Goal: Task Accomplishment & Management: Manage account settings

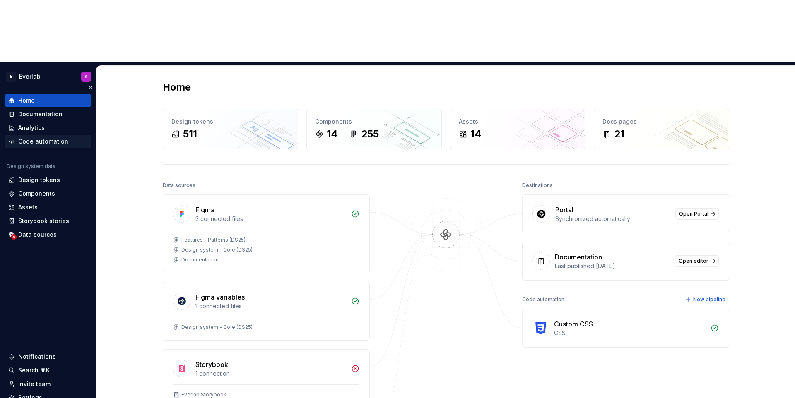
click at [52, 135] on div "Code automation" at bounding box center [48, 141] width 86 height 13
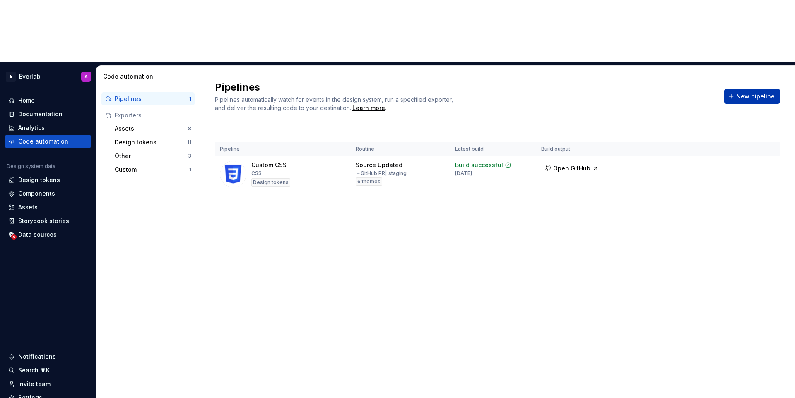
click at [760, 89] on button "New pipeline" at bounding box center [752, 96] width 56 height 15
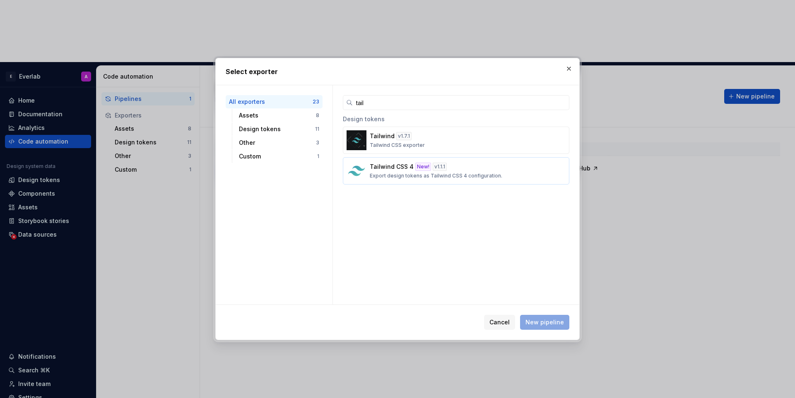
type input "tail"
click at [433, 165] on div "v 1.1.1" at bounding box center [440, 167] width 14 height 8
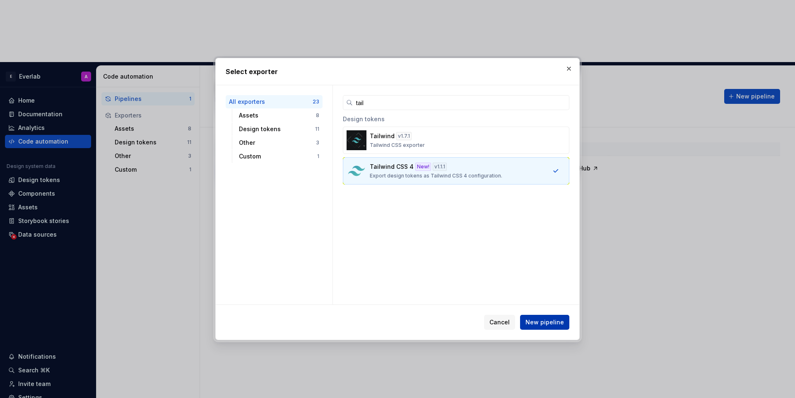
click at [538, 318] on span "New pipeline" at bounding box center [544, 322] width 38 height 8
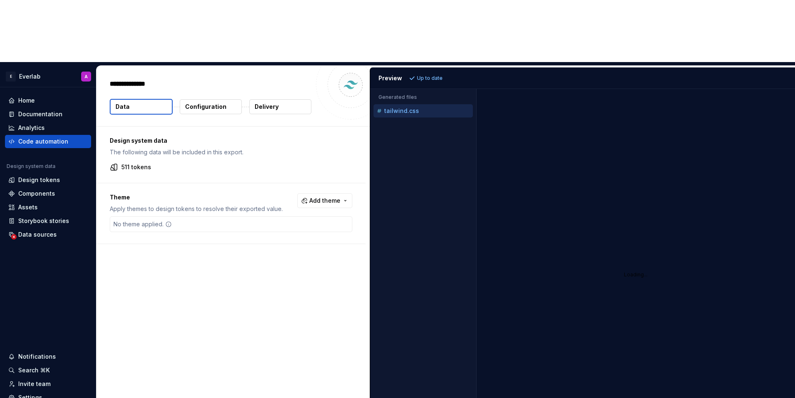
type textarea "*"
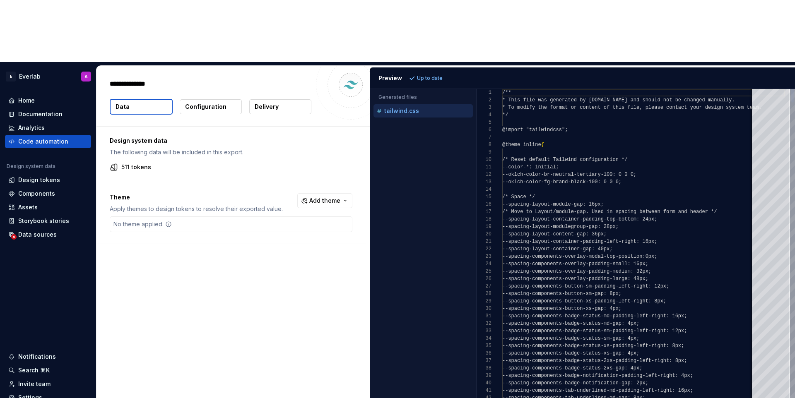
click at [311, 183] on div "Theme Apply themes to design tokens to resolve their exported value. Add theme …" at bounding box center [230, 213] width 269 height 60
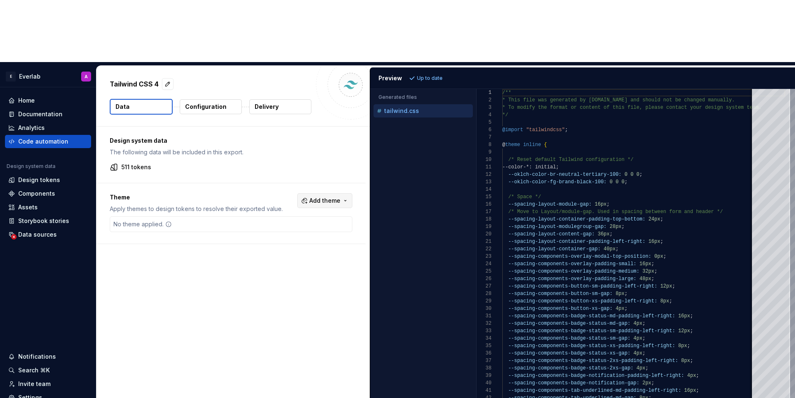
click at [320, 197] on span "Add theme" at bounding box center [324, 201] width 31 height 8
click at [265, 174] on div "Suggestions" at bounding box center [265, 171] width 7 height 7
click at [266, 185] on div "Suggestions" at bounding box center [265, 185] width 7 height 7
click at [269, 198] on span "xs" at bounding box center [306, 198] width 95 height 13
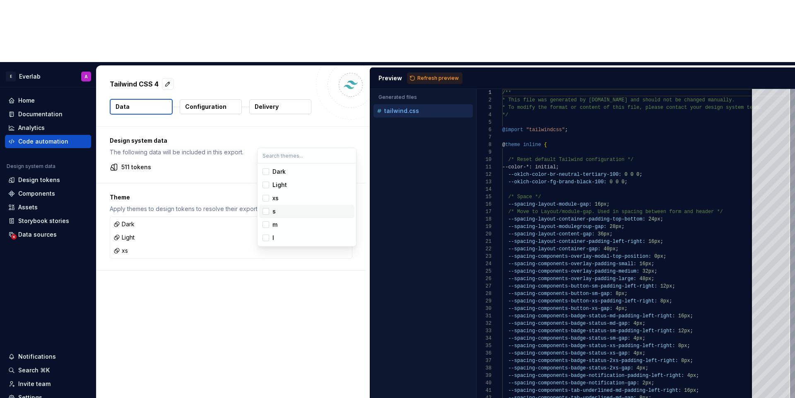
click at [269, 209] on span "s" at bounding box center [306, 211] width 95 height 13
click at [271, 223] on span "m" at bounding box center [306, 224] width 95 height 13
click at [276, 238] on div "l" at bounding box center [311, 238] width 79 height 8
click at [317, 302] on html "E Everlab A Home Documentation Analytics Code automation Design system data Des…" at bounding box center [397, 199] width 795 height 398
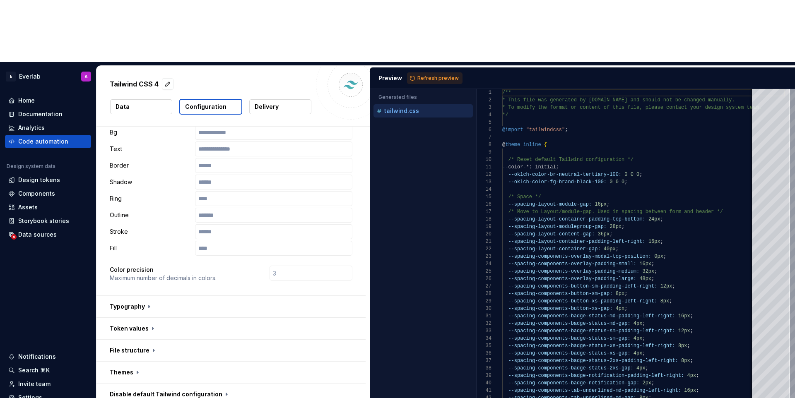
scroll to position [140, 0]
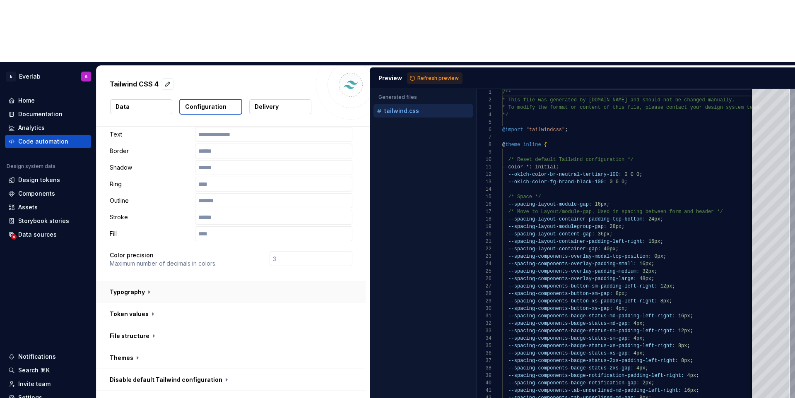
click at [149, 281] on button "button" at bounding box center [230, 292] width 269 height 22
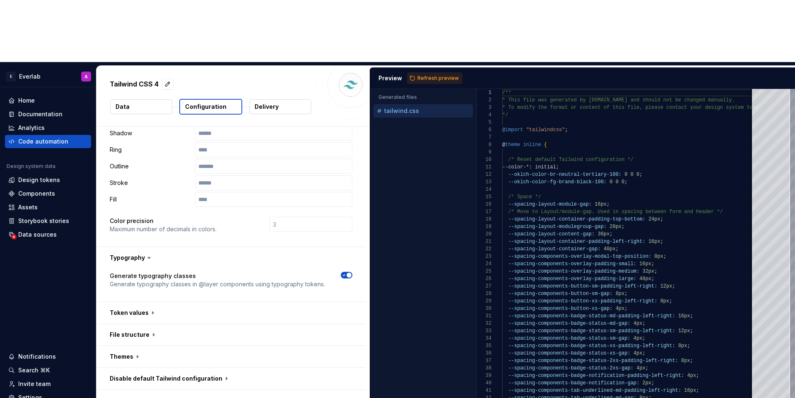
scroll to position [177, 0]
click at [347, 271] on icon "button" at bounding box center [344, 273] width 7 height 5
click at [346, 271] on span "button" at bounding box center [343, 273] width 5 height 5
click at [425, 72] on button "Refresh preview" at bounding box center [434, 78] width 55 height 12
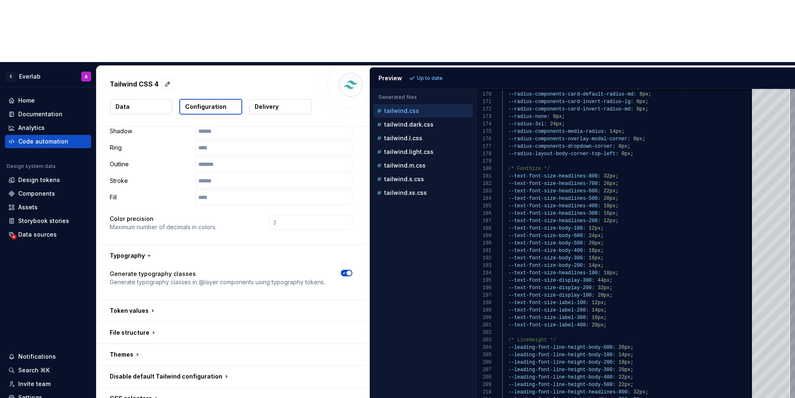
type textarea "**********"
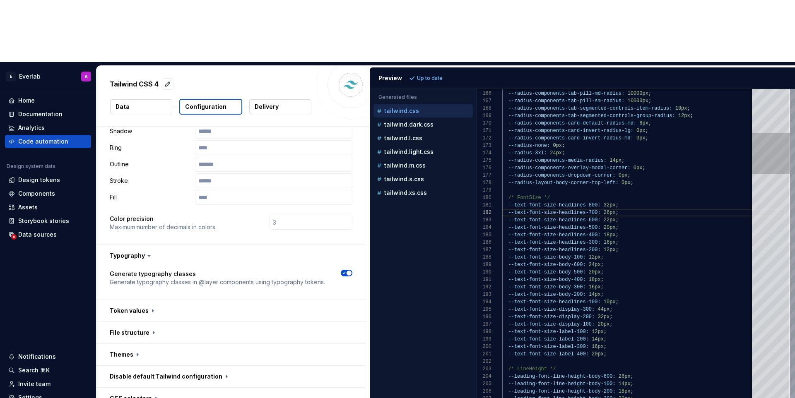
scroll to position [211, 0]
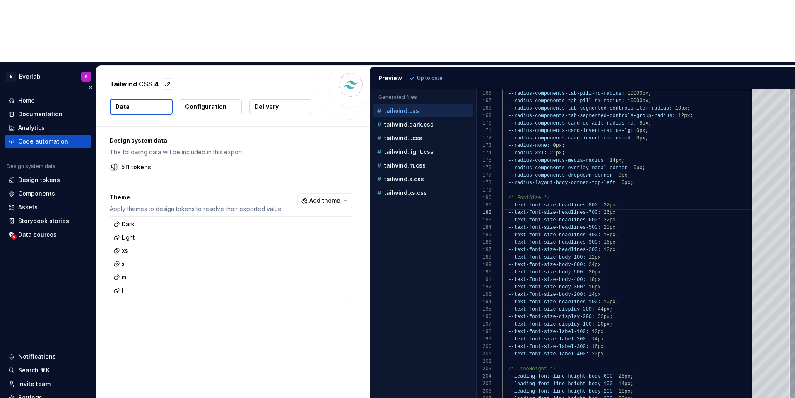
click at [31, 137] on div "Code automation" at bounding box center [43, 141] width 50 height 8
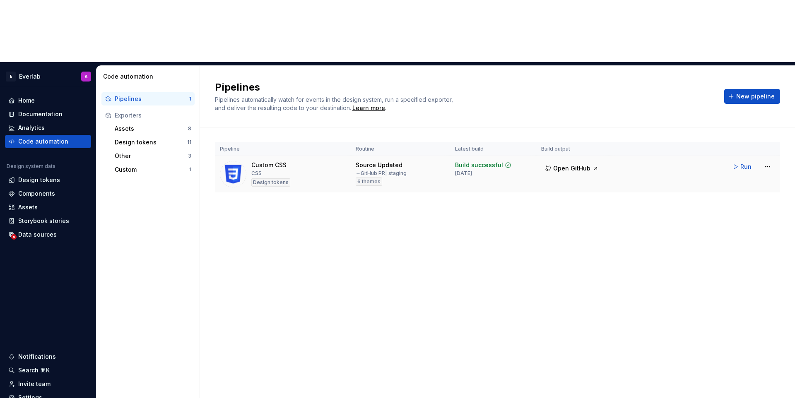
click at [295, 161] on div "Custom CSS CSS Design tokens" at bounding box center [283, 174] width 126 height 26
click at [767, 104] on html "E Everlab A Home Documentation Analytics Code automation Design system data Des…" at bounding box center [397, 199] width 795 height 398
click at [742, 123] on div "Edit pipeline" at bounding box center [737, 122] width 71 height 8
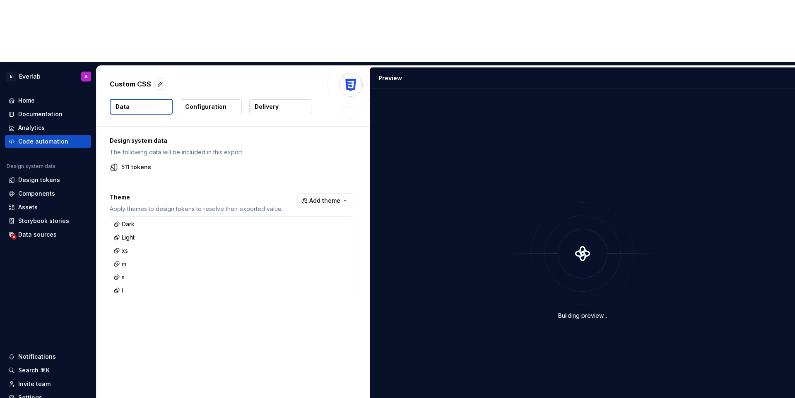
click at [209, 103] on p "Configuration" at bounding box center [205, 107] width 41 height 8
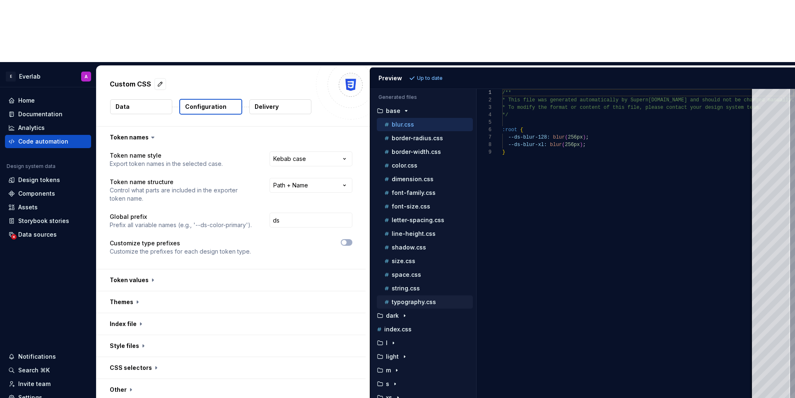
click at [413, 299] on p "typography.css" at bounding box center [414, 302] width 44 height 7
type textarea "**********"
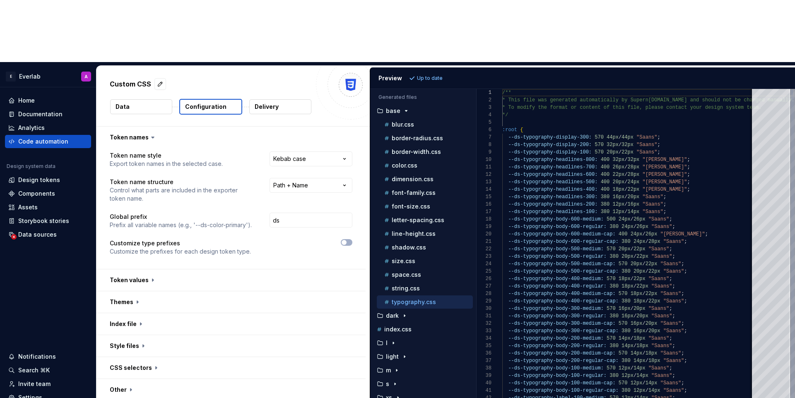
click at [546, 98] on div "/** * This file was generated automatically by Supern ova.io and should not be …" at bounding box center [648, 307] width 292 height 437
click at [135, 269] on button "button" at bounding box center [230, 280] width 269 height 22
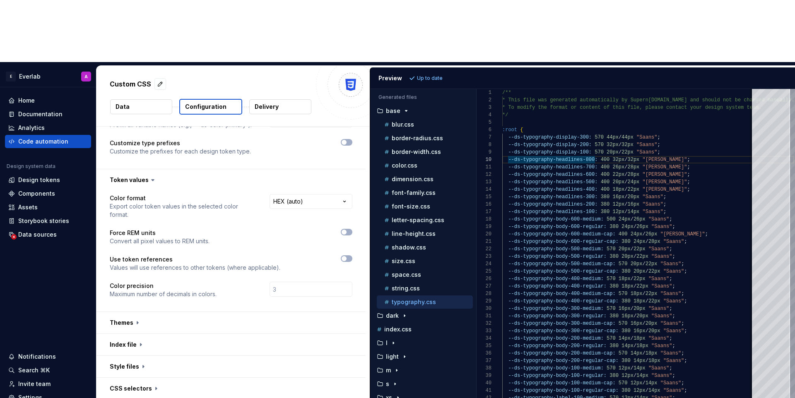
scroll to position [111, 0]
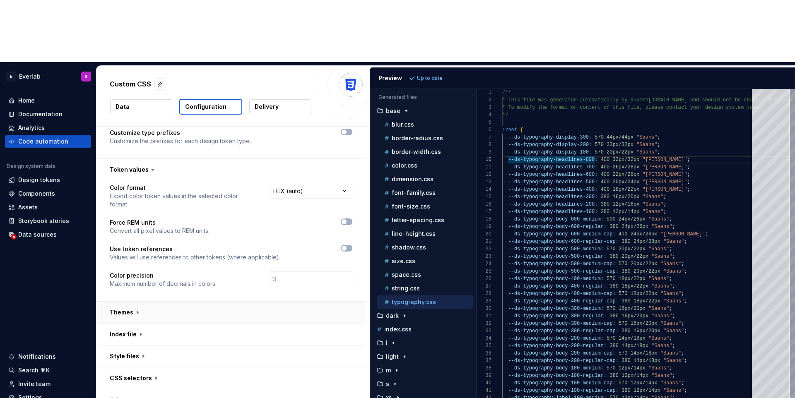
click at [134, 302] on button "button" at bounding box center [230, 313] width 269 height 22
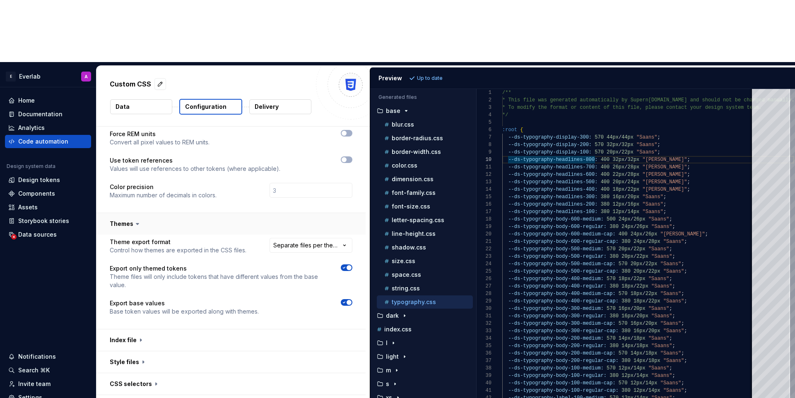
scroll to position [205, 0]
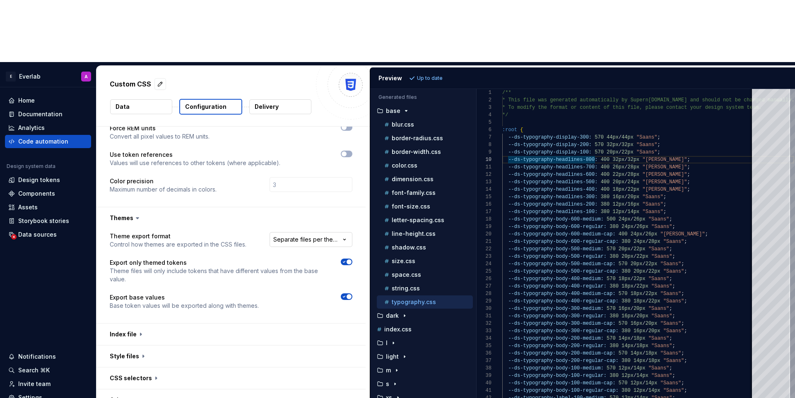
click at [290, 173] on html "**********" at bounding box center [397, 199] width 795 height 398
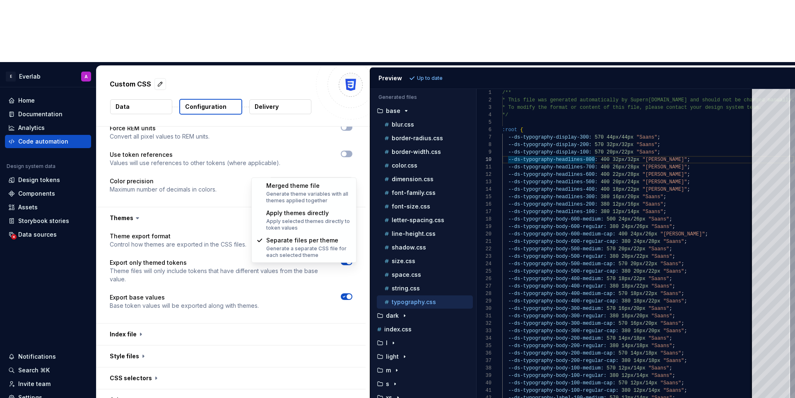
click at [273, 170] on html "**********" at bounding box center [397, 199] width 795 height 398
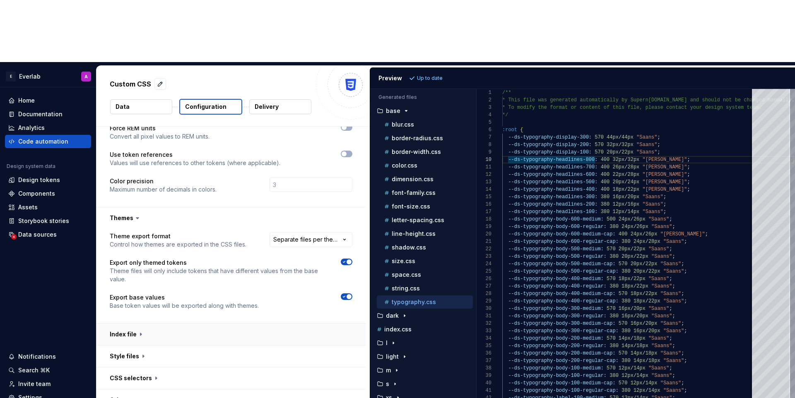
click at [116, 324] on button "button" at bounding box center [230, 335] width 269 height 22
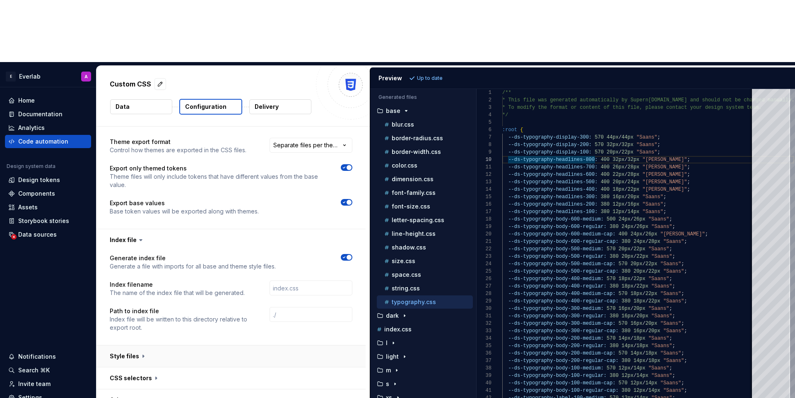
click at [135, 346] on button "button" at bounding box center [230, 357] width 269 height 22
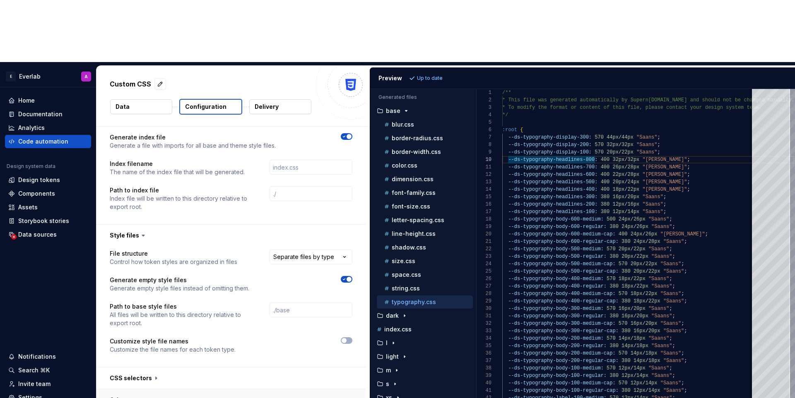
click at [135, 389] on button "button" at bounding box center [230, 400] width 269 height 22
click at [141, 368] on button "button" at bounding box center [230, 379] width 269 height 22
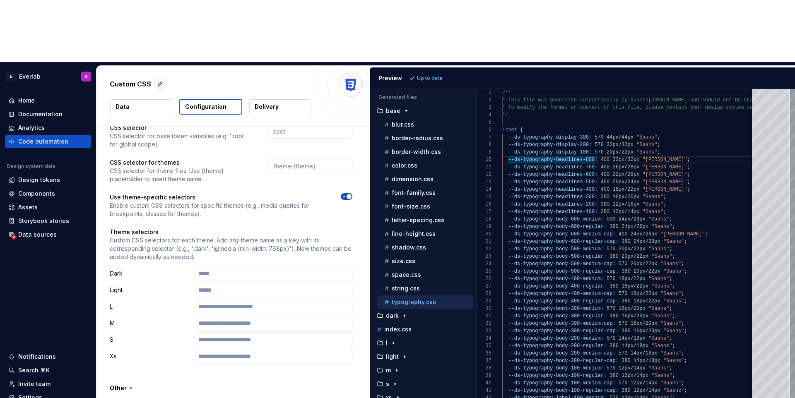
scroll to position [806, 0]
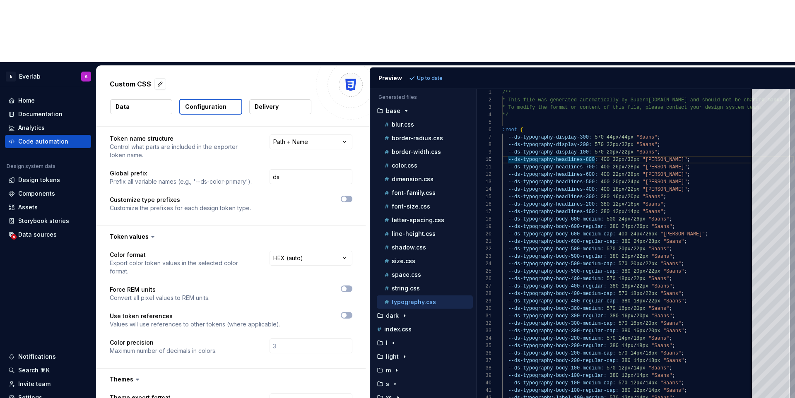
scroll to position [0, 0]
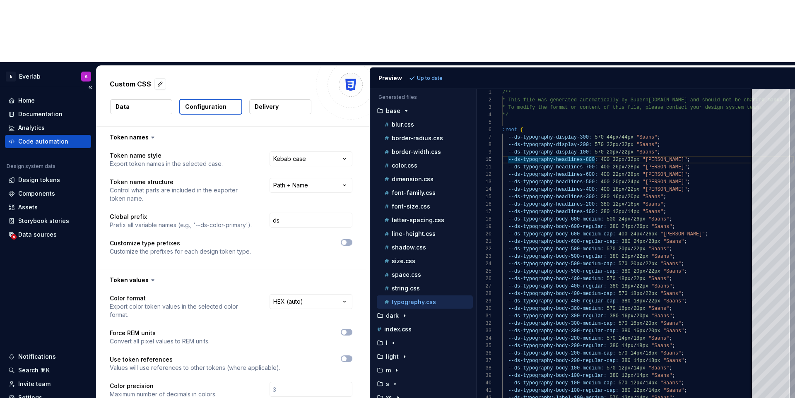
click at [46, 137] on div "Code automation" at bounding box center [43, 141] width 50 height 8
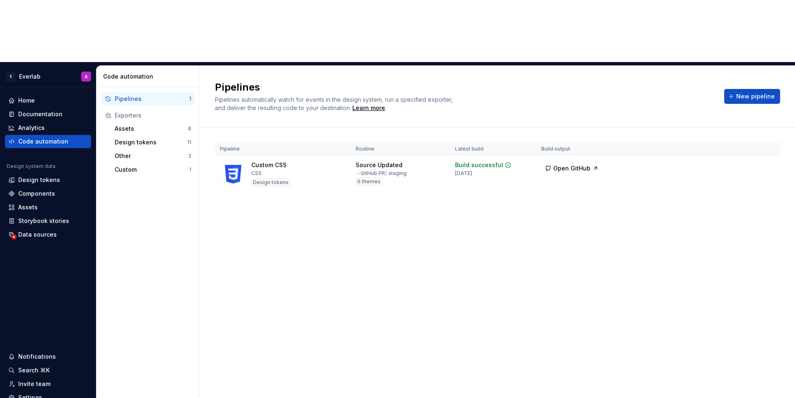
click at [759, 81] on div "Pipelines Pipelines automatically watch for events in the design system, run a …" at bounding box center [497, 96] width 565 height 31
click at [748, 81] on div "Pipelines Pipelines automatically watch for events in the design system, run a …" at bounding box center [497, 96] width 565 height 31
click at [743, 92] on span "New pipeline" at bounding box center [755, 96] width 38 height 8
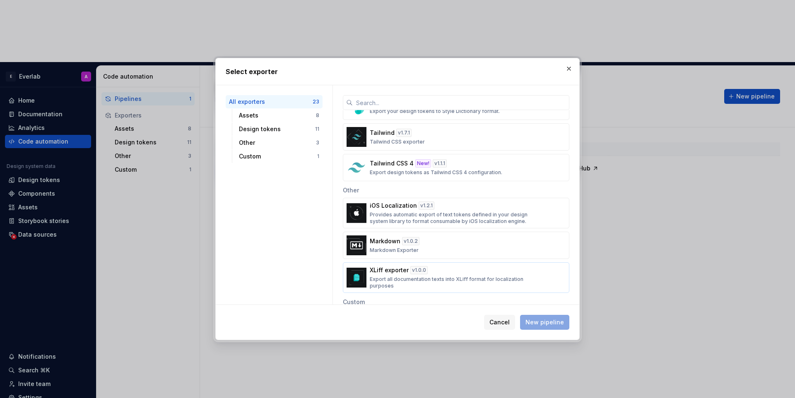
scroll to position [583, 0]
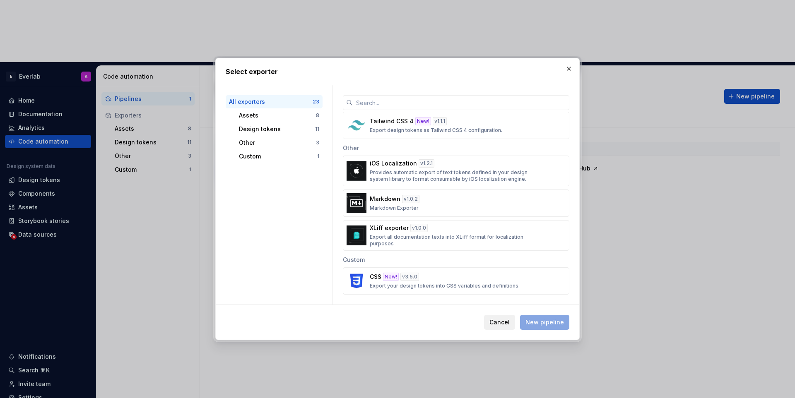
click at [493, 319] on span "Cancel" at bounding box center [499, 322] width 20 height 8
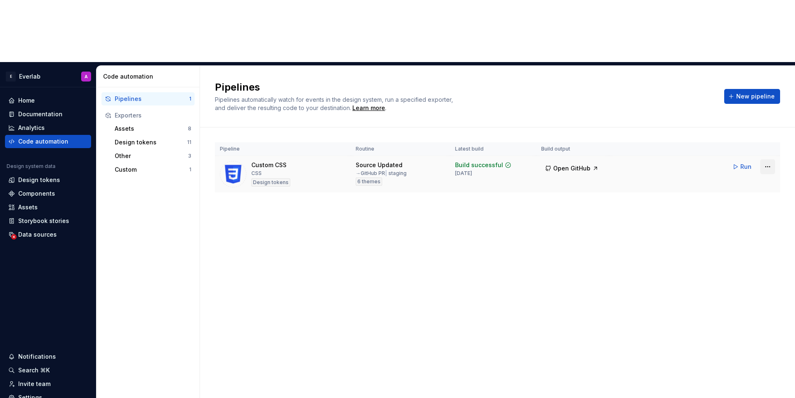
click at [765, 107] on html "E Everlab A Home Documentation Analytics Code automation Design system data Des…" at bounding box center [397, 199] width 795 height 398
click at [737, 127] on div "Edit pipeline" at bounding box center [731, 122] width 87 height 13
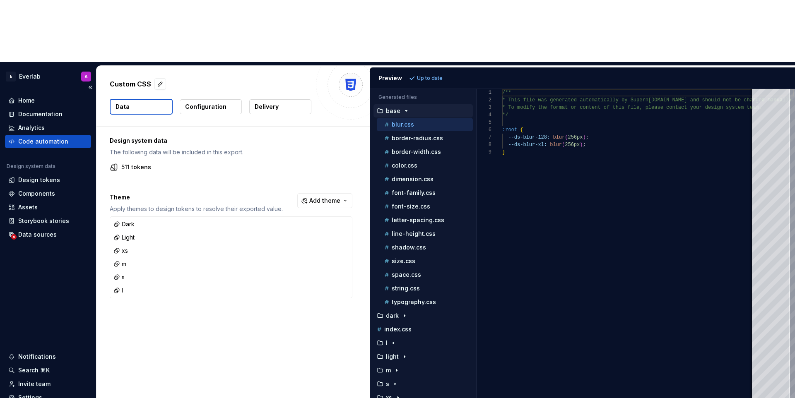
click at [39, 135] on div "Code automation" at bounding box center [48, 141] width 86 height 13
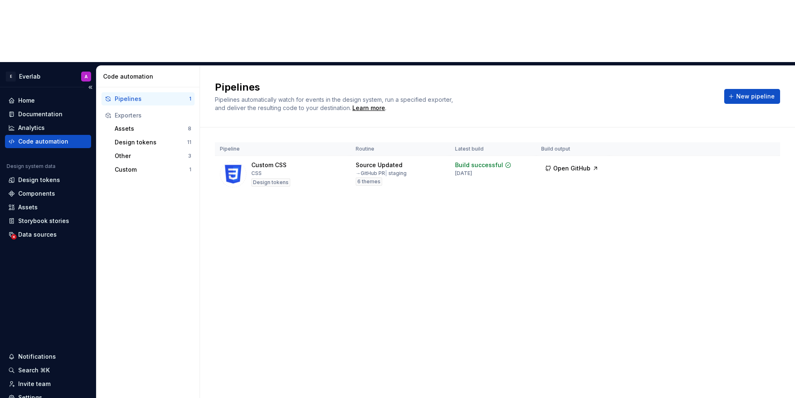
click at [46, 137] on div "Code automation" at bounding box center [43, 141] width 50 height 8
click at [147, 166] on div "Custom" at bounding box center [152, 170] width 74 height 8
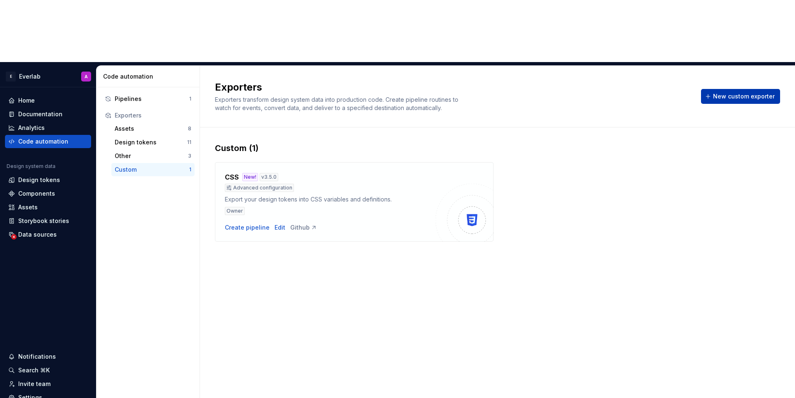
click at [752, 92] on span "New custom exporter" at bounding box center [744, 96] width 62 height 8
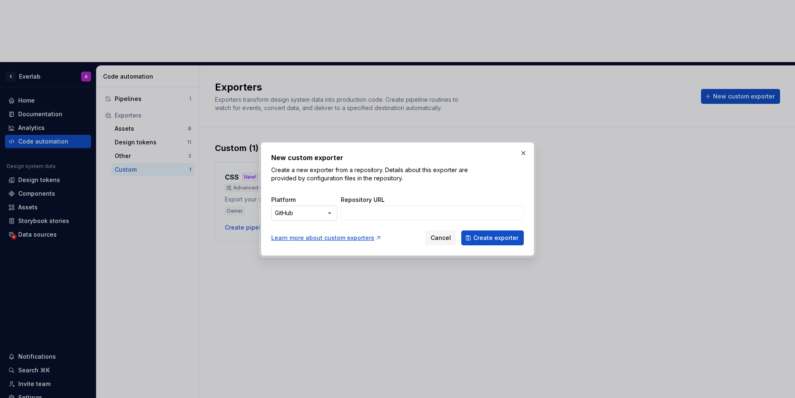
click at [330, 213] on div "New custom exporter Create a new exporter from a repository. Details about this…" at bounding box center [397, 199] width 795 height 398
click at [328, 185] on div "New custom exporter Create a new exporter from a repository. Details about this…" at bounding box center [397, 199] width 795 height 398
click at [314, 210] on div "New custom exporter Create a new exporter from a repository. Details about this…" at bounding box center [397, 199] width 795 height 398
click at [315, 210] on div "New custom exporter Create a new exporter from a repository. Details about this…" at bounding box center [397, 199] width 795 height 398
click at [442, 235] on span "Cancel" at bounding box center [440, 238] width 20 height 8
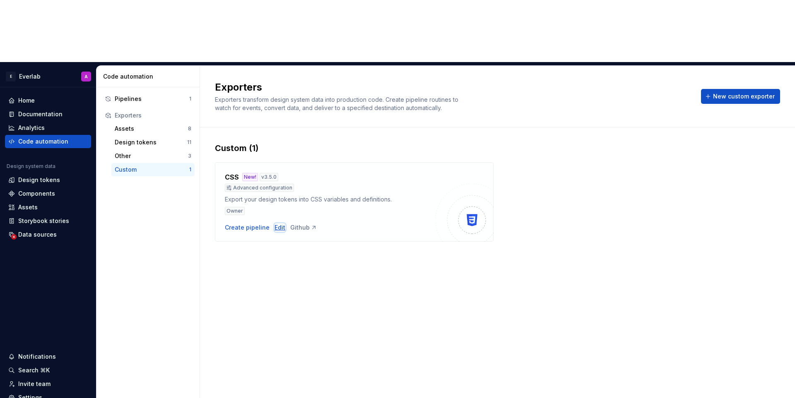
click at [275, 223] on div "Edit" at bounding box center [279, 227] width 11 height 8
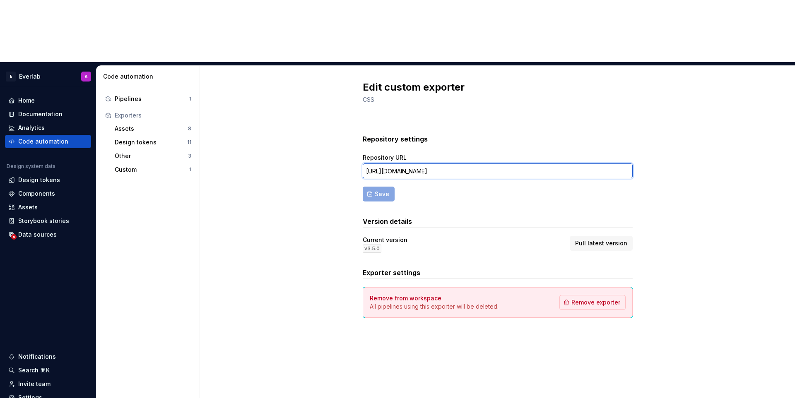
drag, startPoint x: 534, startPoint y: 108, endPoint x: 561, endPoint y: 108, distance: 26.9
click at [561, 163] on input "https://github.com/everlab-au/exporters/tree/main/exporters/css" at bounding box center [498, 170] width 270 height 15
click at [560, 163] on input "https://github.com/everlab-au/exporters/tree/main/exporters/css" at bounding box center [498, 170] width 270 height 15
click at [541, 236] on div "Current version v 3.5.0 Pull latest version" at bounding box center [498, 244] width 270 height 17
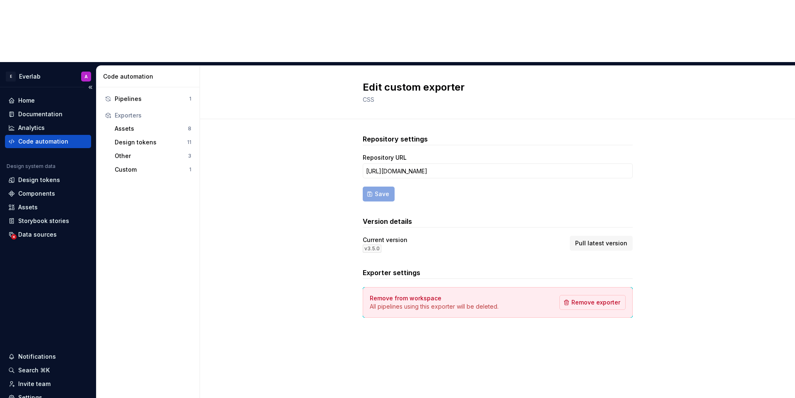
click at [58, 137] on div "Code automation" at bounding box center [43, 141] width 50 height 8
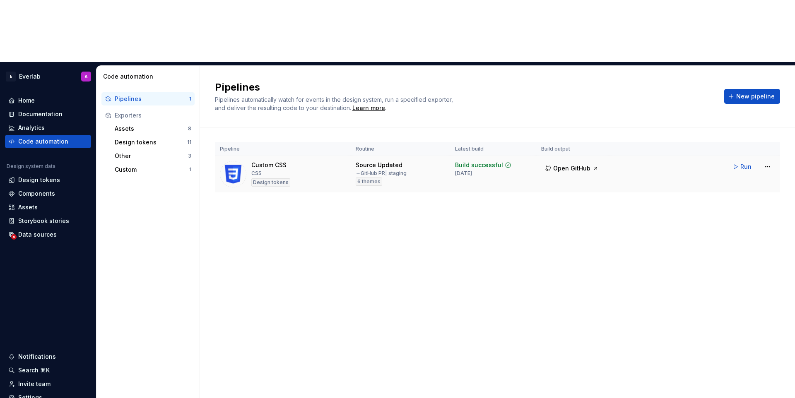
click at [776, 156] on td "Run" at bounding box center [694, 167] width 171 height 22
click at [767, 106] on html "E Everlab A Home Documentation Analytics Code automation Design system data Des…" at bounding box center [397, 199] width 795 height 398
click at [735, 125] on div "Edit pipeline" at bounding box center [737, 122] width 71 height 8
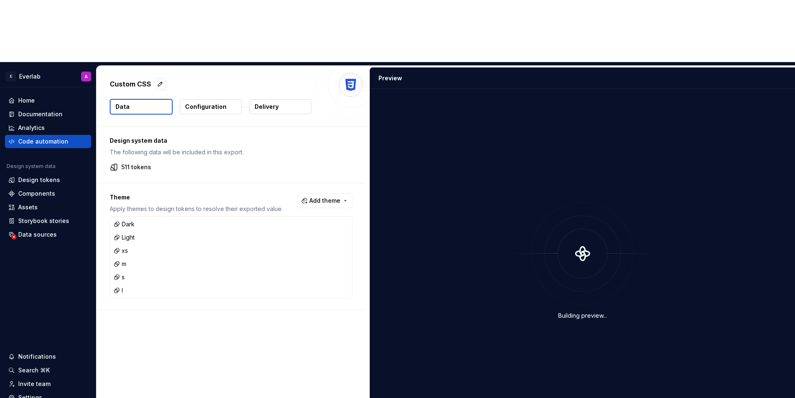
click at [271, 103] on p "Delivery" at bounding box center [267, 107] width 24 height 8
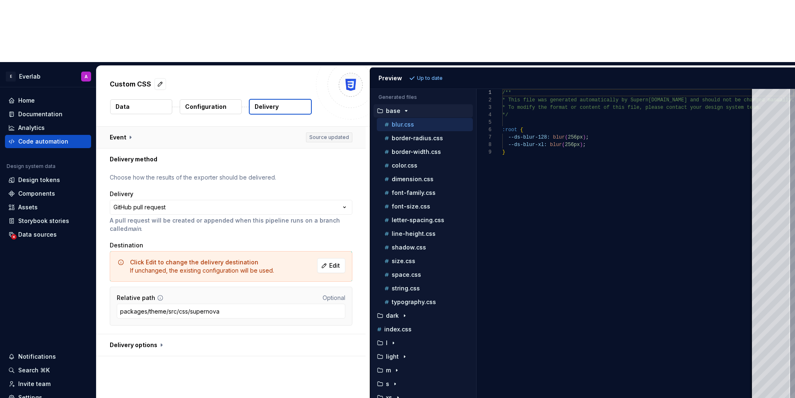
click at [160, 127] on button "button" at bounding box center [230, 138] width 269 height 22
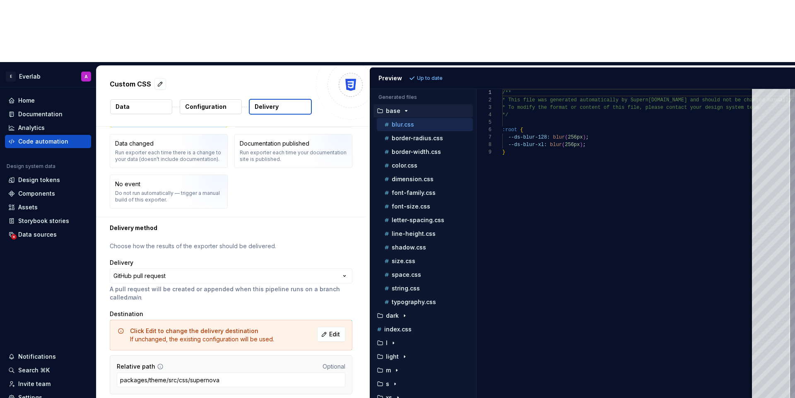
scroll to position [72, 0]
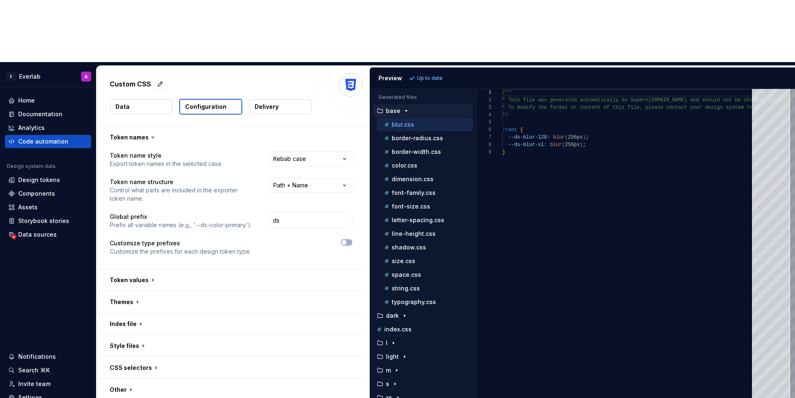
click at [631, 207] on div "/** * This file was generated automatically by Supern ova.io and should not be …" at bounding box center [648, 274] width 292 height 371
type textarea "**********"
click at [36, 394] on div "Settings" at bounding box center [30, 398] width 24 height 8
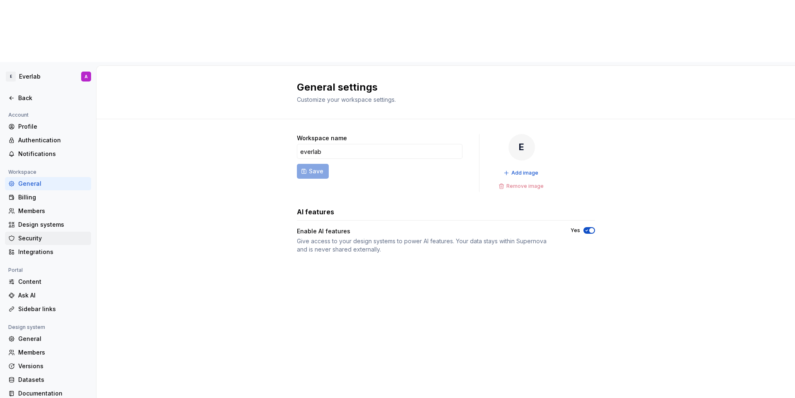
click at [62, 234] on div "Security" at bounding box center [53, 238] width 70 height 8
click at [43, 248] on div "Integrations" at bounding box center [53, 252] width 70 height 8
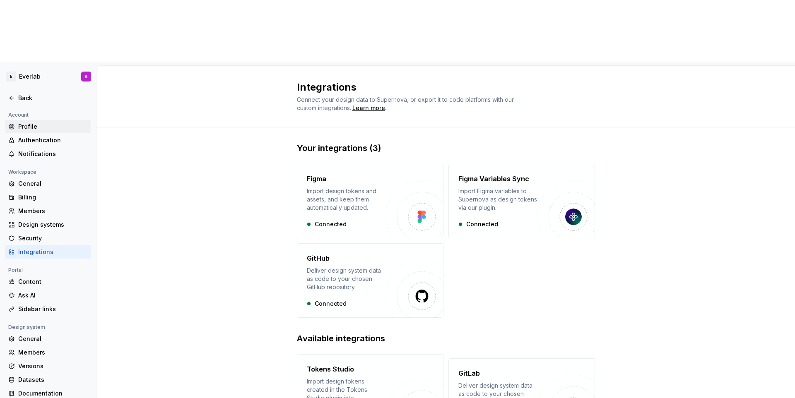
click at [42, 123] on div "Profile" at bounding box center [53, 127] width 70 height 8
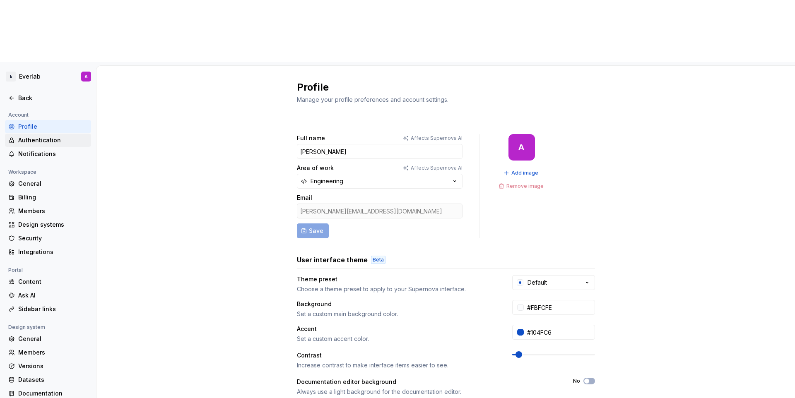
click at [29, 136] on div "Authentication" at bounding box center [53, 140] width 70 height 8
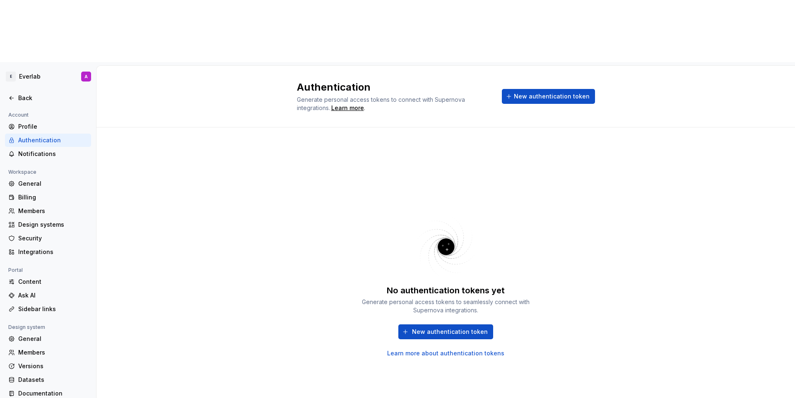
click at [449, 214] on img at bounding box center [446, 247] width 108 height 66
click at [427, 328] on span "New authentication token" at bounding box center [450, 332] width 76 height 8
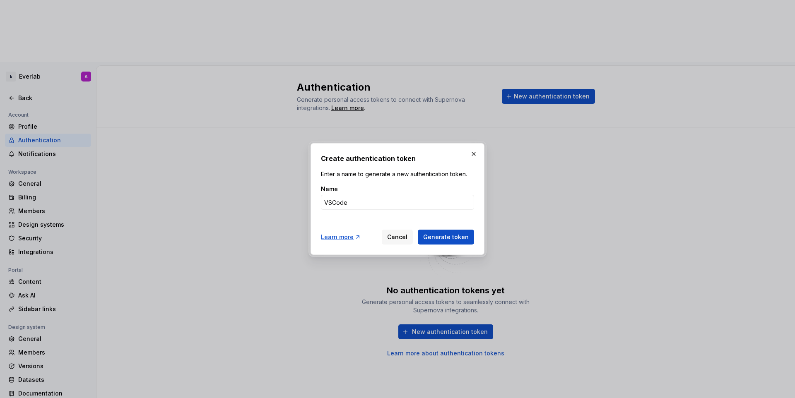
type input "VSCode"
click at [418, 230] on button "Generate token" at bounding box center [446, 237] width 56 height 15
click at [448, 241] on button "Generate token" at bounding box center [446, 237] width 56 height 15
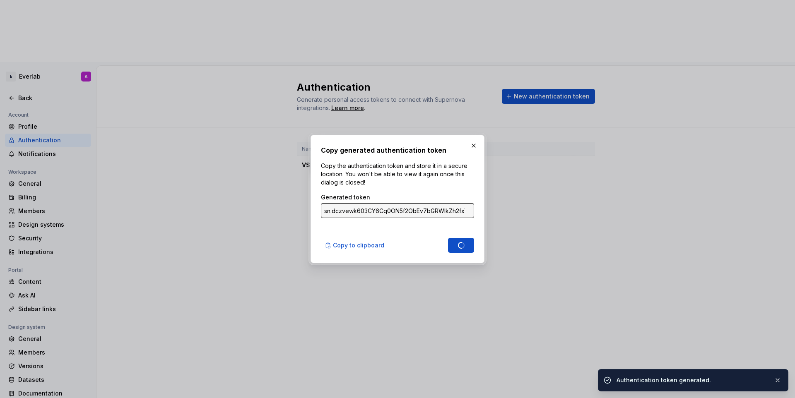
type input "sn.h52biH9jG9jzNwar7oQomUdyVgpTWE6vDYXug4cqAPrbny8FJvAw6roJVTJmEfqLrfBljwUUVzGJ…"
click at [341, 240] on button "Copy to clipboard" at bounding box center [355, 245] width 69 height 15
click at [472, 148] on button "button" at bounding box center [474, 146] width 12 height 12
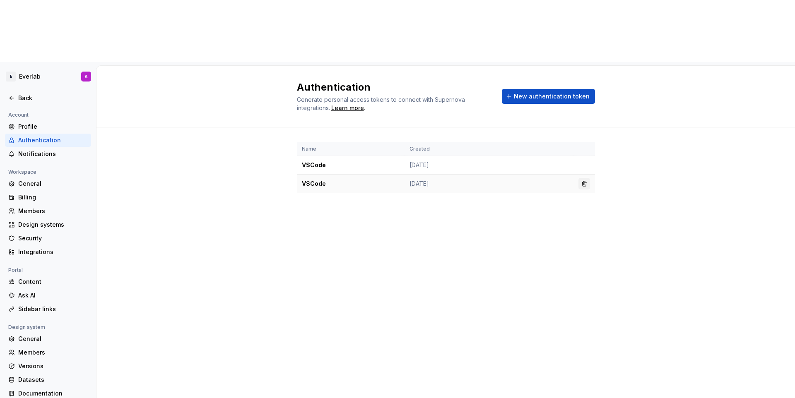
click at [587, 178] on button "button" at bounding box center [584, 184] width 12 height 12
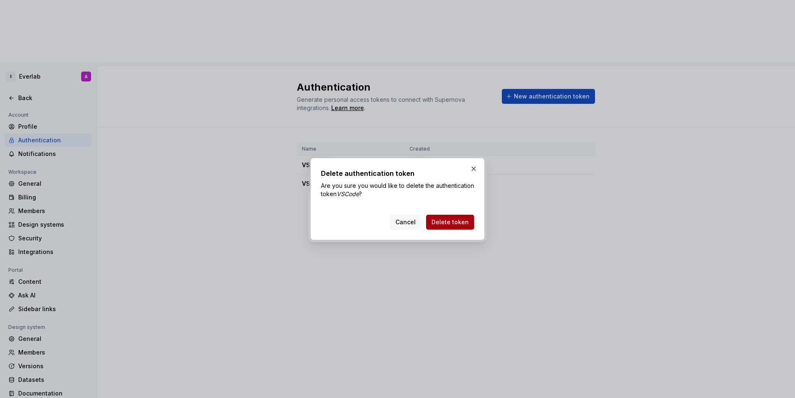
click at [446, 216] on button "Delete token" at bounding box center [450, 222] width 48 height 15
click at [451, 219] on div "Cancel Delete token" at bounding box center [432, 222] width 84 height 15
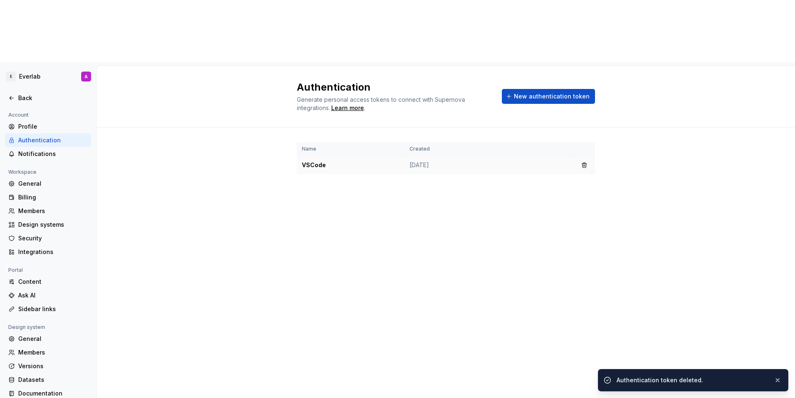
click at [461, 156] on td "Sep 29, 2025" at bounding box center [488, 165] width 169 height 19
click at [441, 156] on td "Sep 29, 2025" at bounding box center [488, 165] width 169 height 19
click at [338, 156] on td "VSCode" at bounding box center [351, 165] width 108 height 19
click at [315, 156] on td "VSCode" at bounding box center [351, 165] width 108 height 19
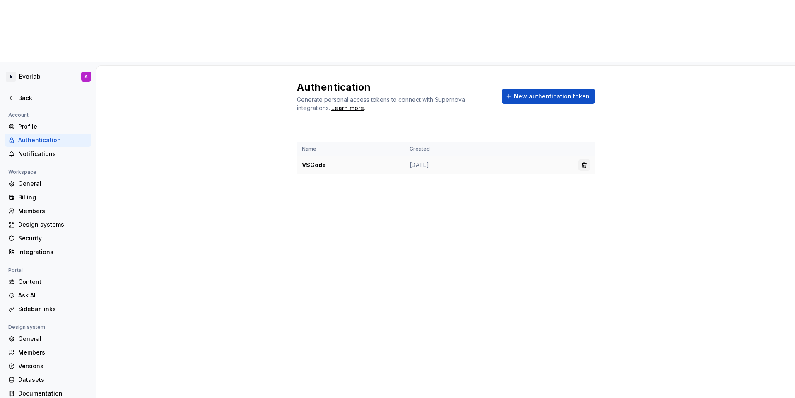
click at [586, 159] on button "button" at bounding box center [584, 165] width 12 height 12
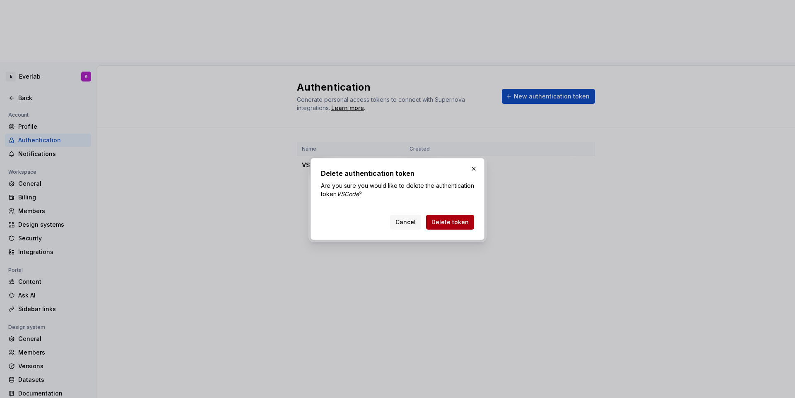
click at [445, 220] on span "Delete token" at bounding box center [449, 222] width 37 height 8
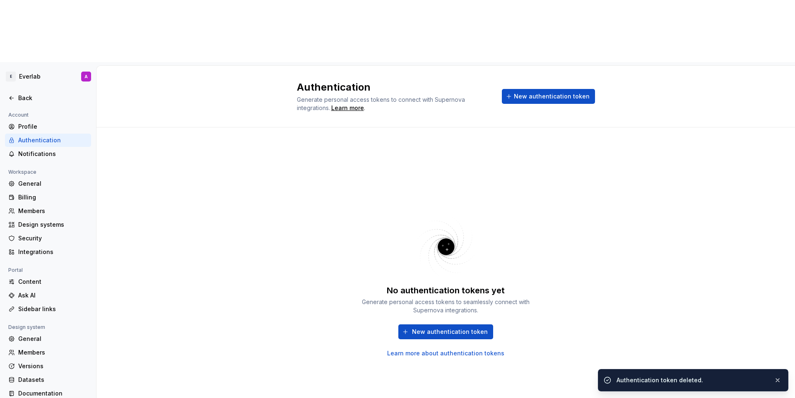
click at [533, 92] on span "New authentication token" at bounding box center [552, 96] width 76 height 8
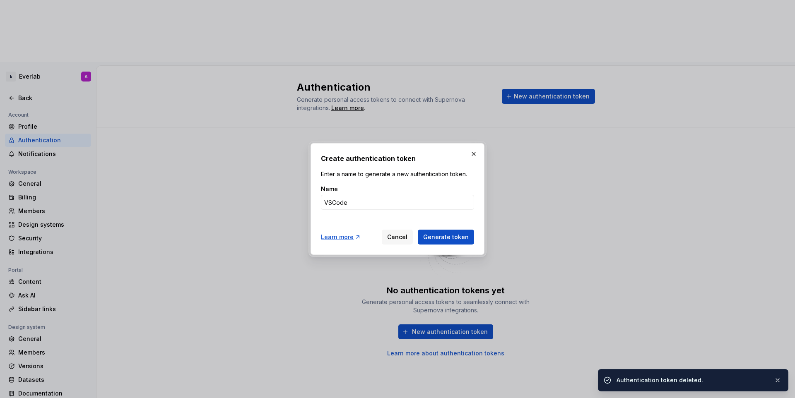
type input "VSCode"
click at [418, 230] on button "Generate token" at bounding box center [446, 237] width 56 height 15
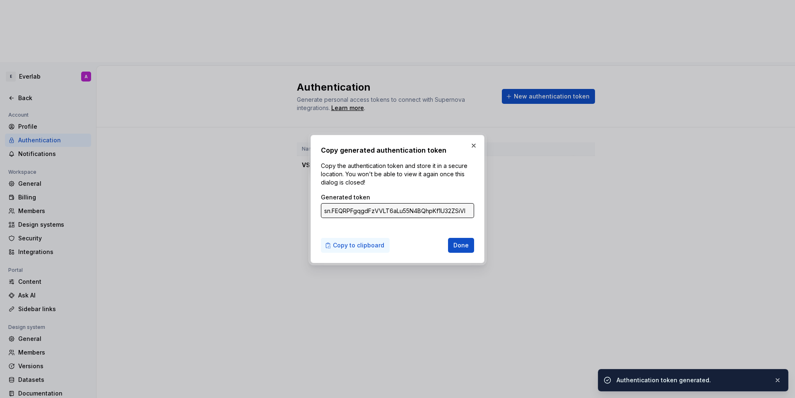
click at [358, 247] on span "Copy to clipboard" at bounding box center [358, 245] width 51 height 8
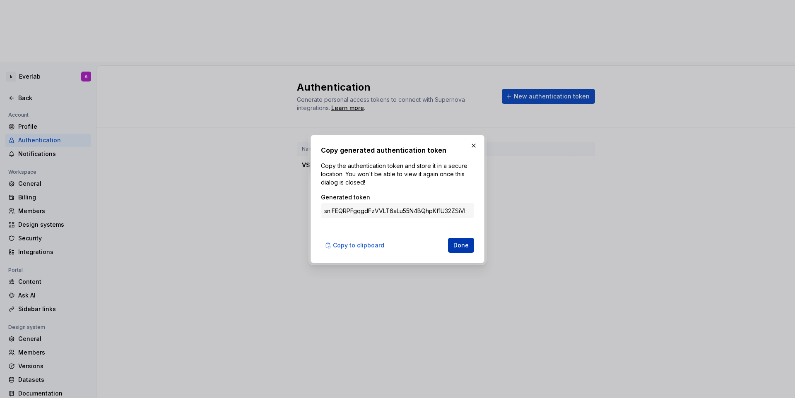
click at [459, 240] on button "Done" at bounding box center [461, 245] width 26 height 15
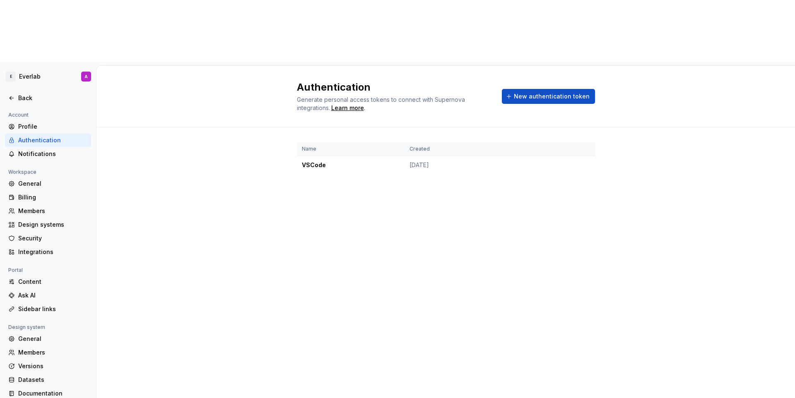
click at [587, 178] on div "Authentication Generate personal access tokens to connect with Supernova integr…" at bounding box center [445, 263] width 698 height 394
click at [414, 142] on th "Created" at bounding box center [488, 149] width 169 height 14
click at [10, 91] on div "Back" at bounding box center [48, 97] width 86 height 13
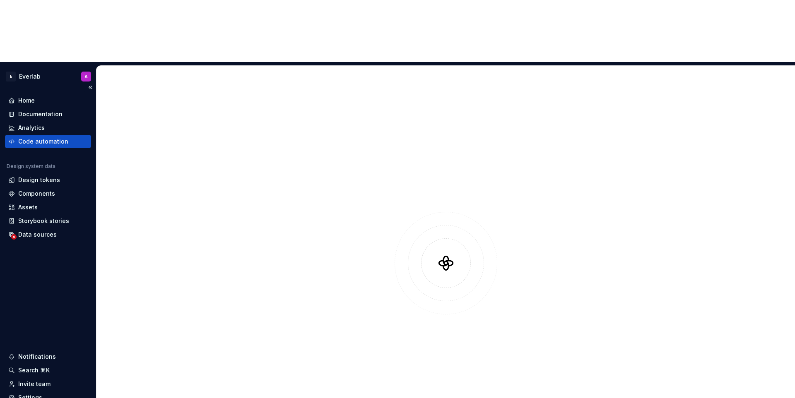
click at [39, 137] on div "Code automation" at bounding box center [43, 141] width 50 height 8
